Goal: Check status: Check status

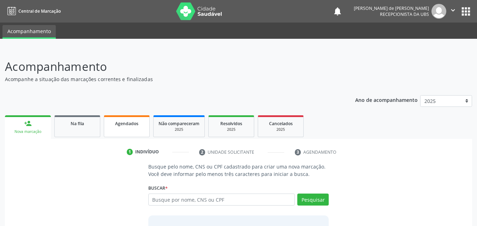
click at [133, 122] on span "Agendados" at bounding box center [126, 124] width 23 height 6
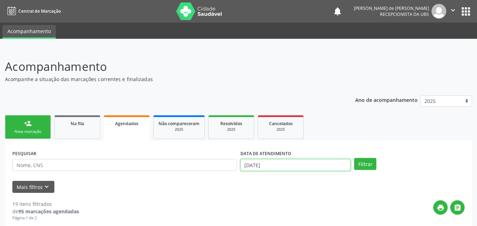
click at [258, 166] on input "[DATE]" at bounding box center [295, 165] width 111 height 12
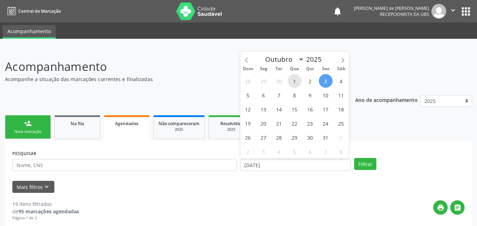
click at [296, 83] on span "1" at bounding box center [295, 81] width 14 height 14
type input "[DATE]"
click at [325, 81] on span "3" at bounding box center [326, 81] width 14 height 14
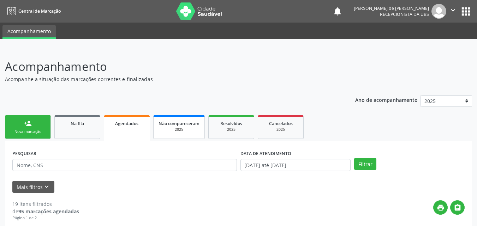
click at [177, 130] on div "2025" at bounding box center [179, 129] width 41 height 5
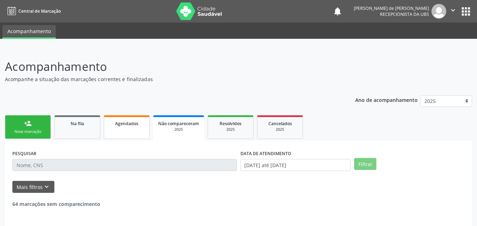
click at [122, 119] on link "Agendados" at bounding box center [127, 127] width 46 height 24
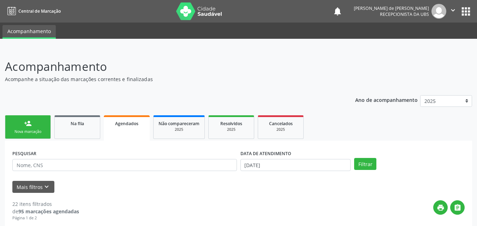
click at [134, 126] on span "Agendados" at bounding box center [126, 124] width 23 height 6
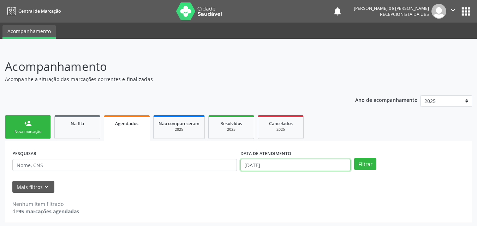
click at [280, 160] on input "[DATE]" at bounding box center [295, 165] width 111 height 12
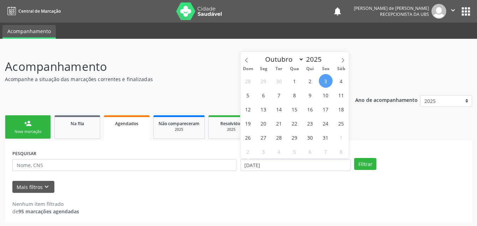
click at [328, 80] on span "3" at bounding box center [326, 81] width 14 height 14
type input "[DATE]"
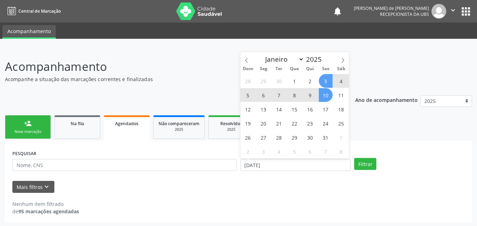
click at [324, 97] on span "10" at bounding box center [326, 95] width 14 height 14
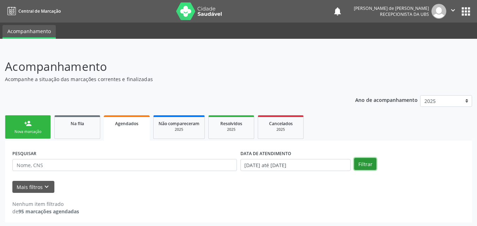
click at [363, 162] on button "Filtrar" at bounding box center [365, 164] width 22 height 12
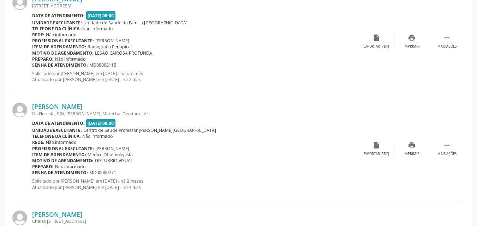
scroll to position [1645, 0]
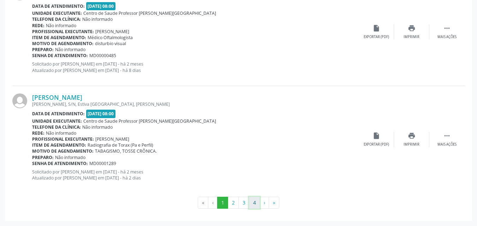
click at [254, 204] on button "4" at bounding box center [254, 203] width 11 height 12
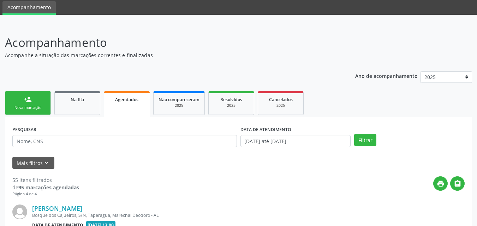
scroll to position [1106, 0]
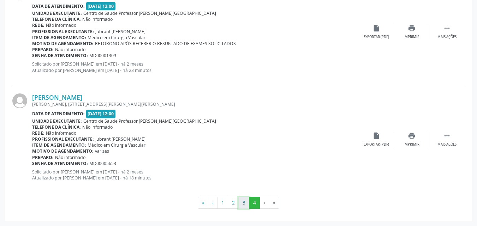
click at [245, 201] on button "3" at bounding box center [243, 203] width 11 height 12
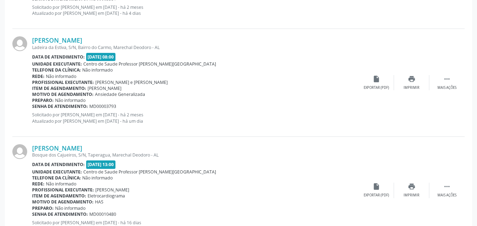
scroll to position [1645, 0]
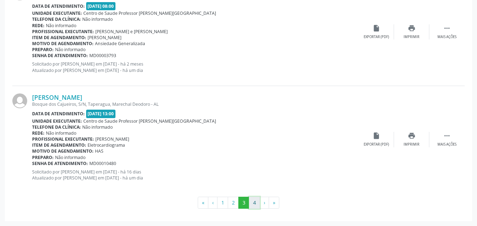
click at [253, 205] on button "4" at bounding box center [254, 203] width 11 height 12
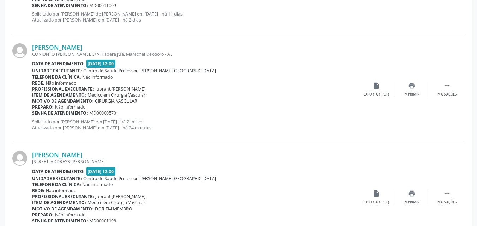
scroll to position [822, 0]
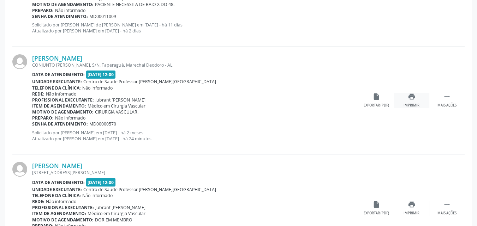
click at [411, 103] on div "Imprimir" at bounding box center [412, 105] width 16 height 5
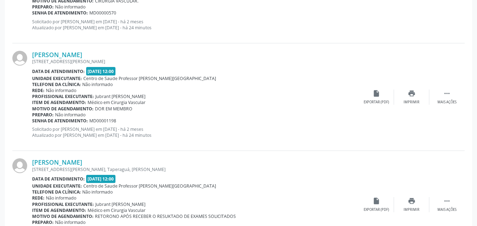
scroll to position [1106, 0]
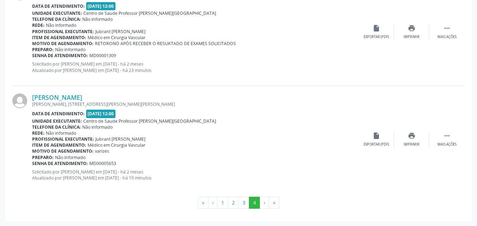
click at [264, 202] on li "›" at bounding box center [264, 203] width 9 height 12
